Goal: Task Accomplishment & Management: Complete application form

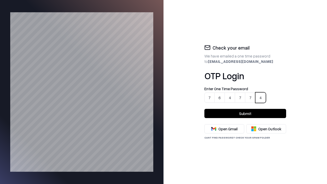
type input "******"
click at [245, 113] on button "Submit" at bounding box center [245, 113] width 82 height 9
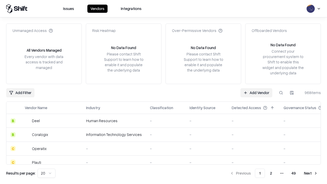
click at [256, 92] on link "Add Vendor" at bounding box center [256, 92] width 32 height 9
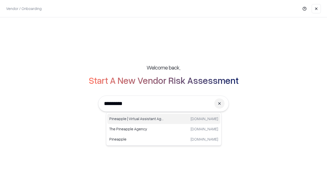
click at [164, 119] on div "Pineapple | Virtual Assistant Agency [DOMAIN_NAME]" at bounding box center [163, 119] width 113 height 10
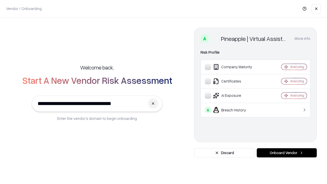
type input "**********"
click at [286, 153] on button "Onboard Vendor" at bounding box center [287, 152] width 60 height 9
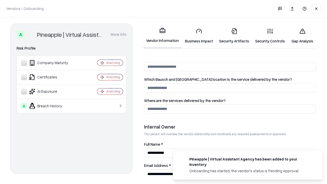
scroll to position [264, 0]
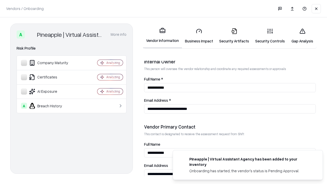
click at [231, 36] on link "Security Artifacts" at bounding box center [234, 36] width 36 height 24
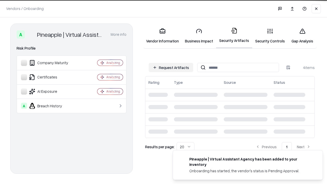
click at [172, 67] on button "Request Artifacts" at bounding box center [171, 67] width 44 height 9
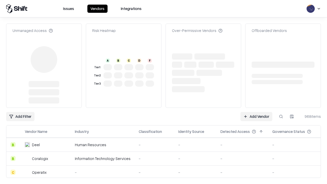
click at [256, 116] on link "Add Vendor" at bounding box center [256, 116] width 32 height 9
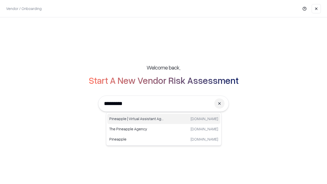
click at [164, 119] on div "Pineapple | Virtual Assistant Agency [DOMAIN_NAME]" at bounding box center [163, 119] width 113 height 10
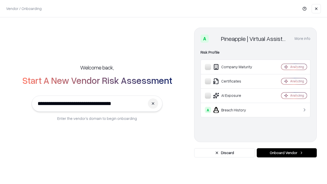
type input "**********"
click at [286, 153] on button "Onboard Vendor" at bounding box center [287, 152] width 60 height 9
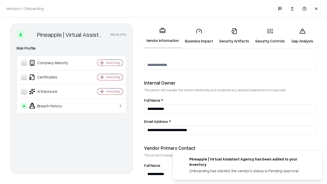
scroll to position [264, 0]
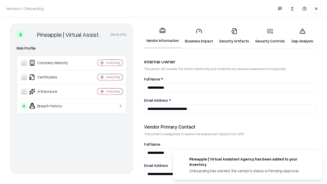
click at [300, 36] on link "Gap Analysis" at bounding box center [302, 36] width 29 height 24
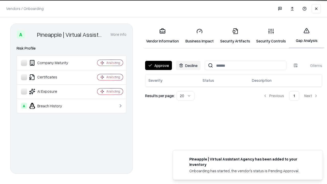
click at [158, 65] on button "Approve" at bounding box center [158, 65] width 27 height 9
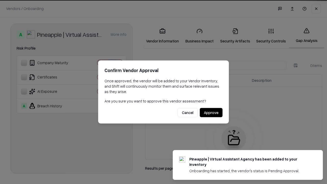
click at [211, 112] on button "Approve" at bounding box center [211, 112] width 23 height 9
